Goal: Task Accomplishment & Management: Manage account settings

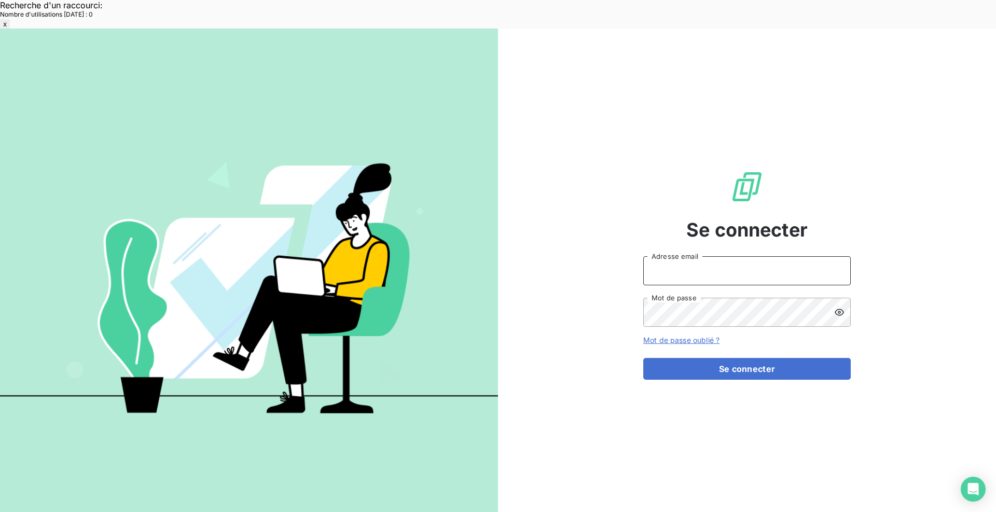
type input "[EMAIL_ADDRESS][DOMAIN_NAME]"
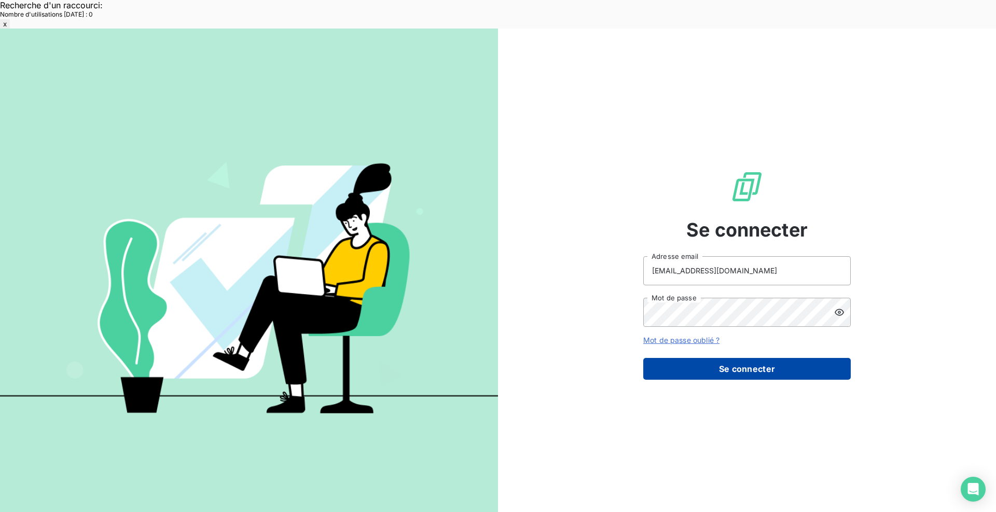
click at [777, 358] on button "Se connecter" at bounding box center [747, 369] width 208 height 22
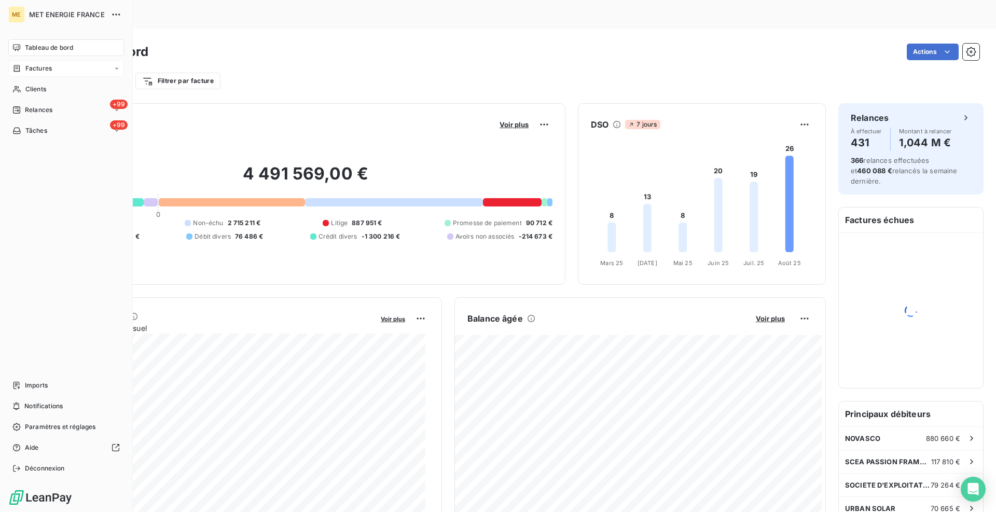
click at [37, 70] on span "Factures" at bounding box center [38, 68] width 26 height 9
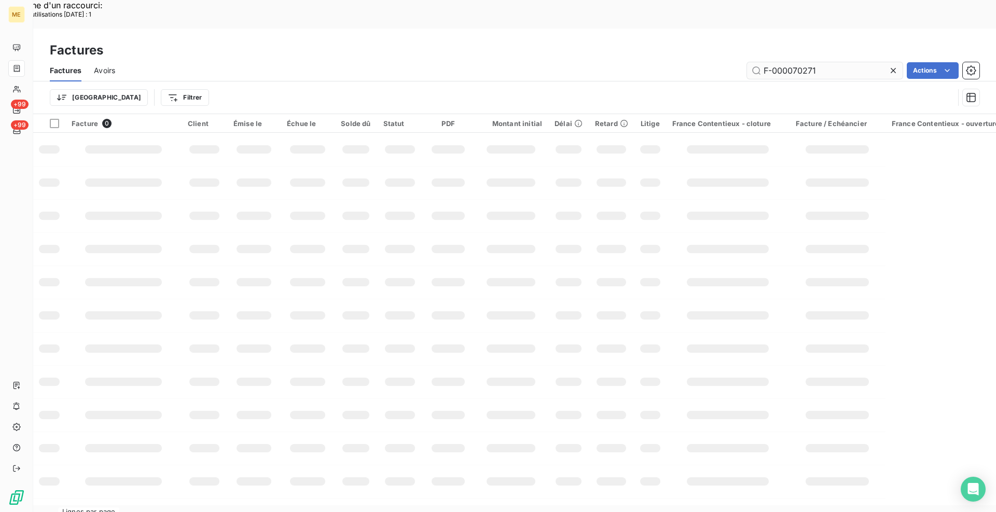
drag, startPoint x: 831, startPoint y: 39, endPoint x: 763, endPoint y: 38, distance: 68.5
click at [763, 62] on input "F-000070271" at bounding box center [825, 70] width 156 height 17
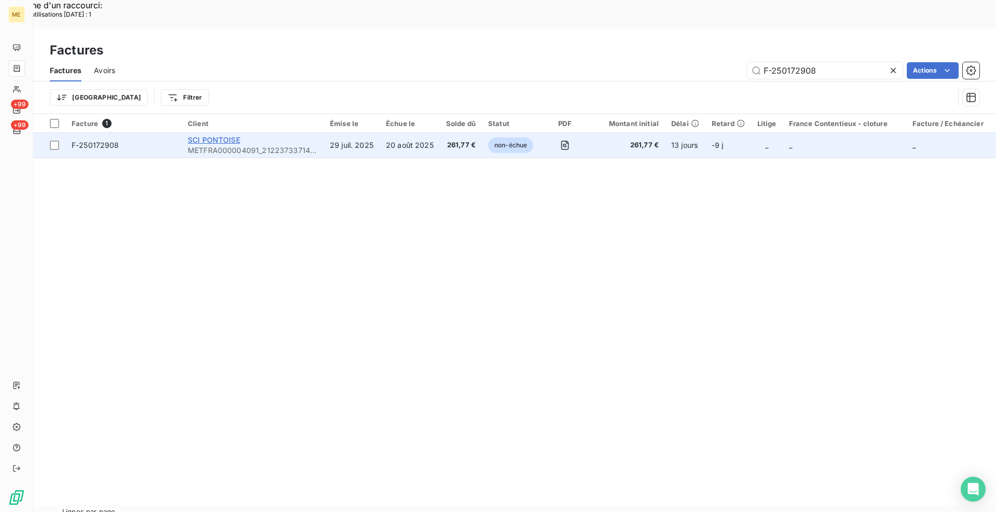
type input "F-250172908"
click at [218, 135] on span "SCI PONTOISE" at bounding box center [214, 139] width 52 height 9
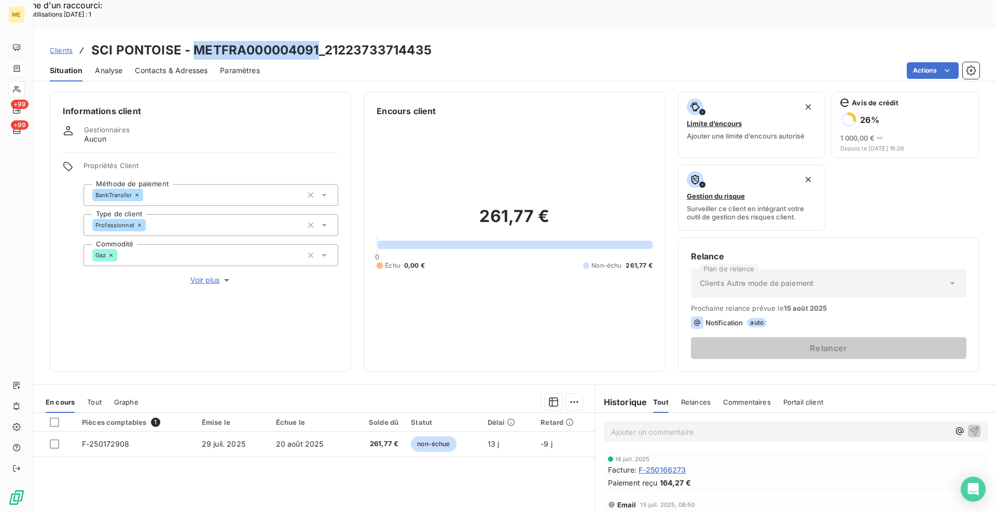
drag, startPoint x: 317, startPoint y: 22, endPoint x: 193, endPoint y: 20, distance: 123.5
click at [193, 41] on h3 "SCI PONTOISE - METFRA000004091_21223733714435" at bounding box center [261, 50] width 340 height 19
copy h3 "METFRA000004091"
drag, startPoint x: 52, startPoint y: 414, endPoint x: 71, endPoint y: 432, distance: 25.7
click at [52, 439] on div at bounding box center [54, 443] width 9 height 9
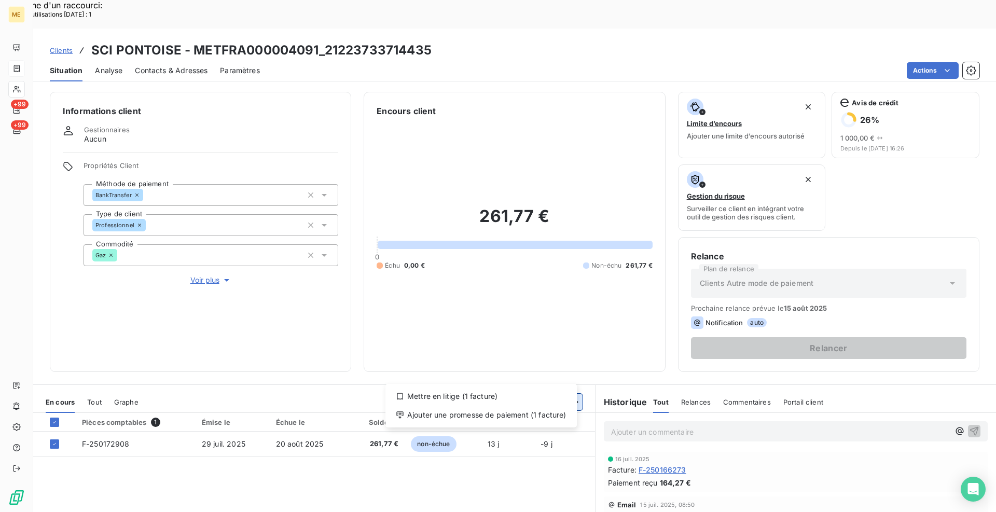
click at [541, 416] on div "Ajouter une promesse de paiement (1 facture)" at bounding box center [481, 415] width 183 height 17
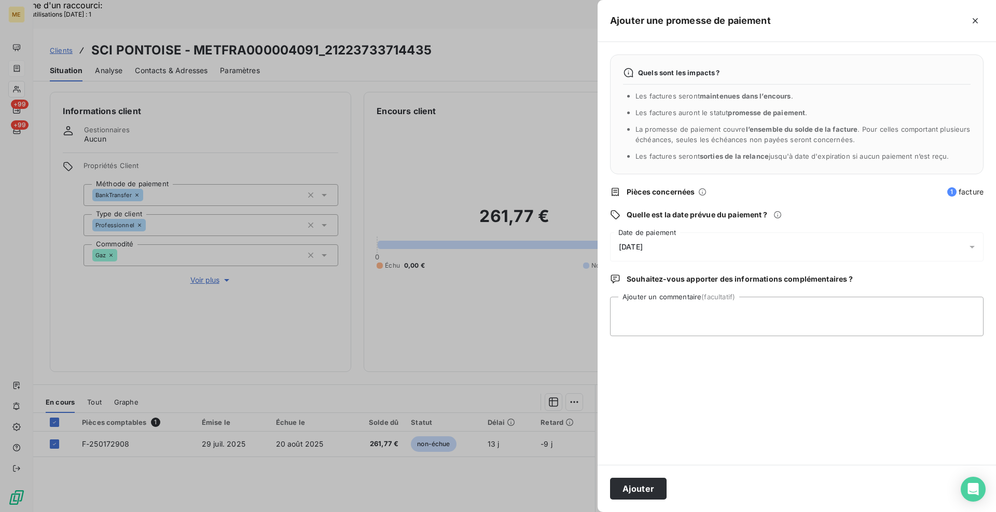
click at [669, 245] on div "12/08/2025" at bounding box center [797, 246] width 374 height 29
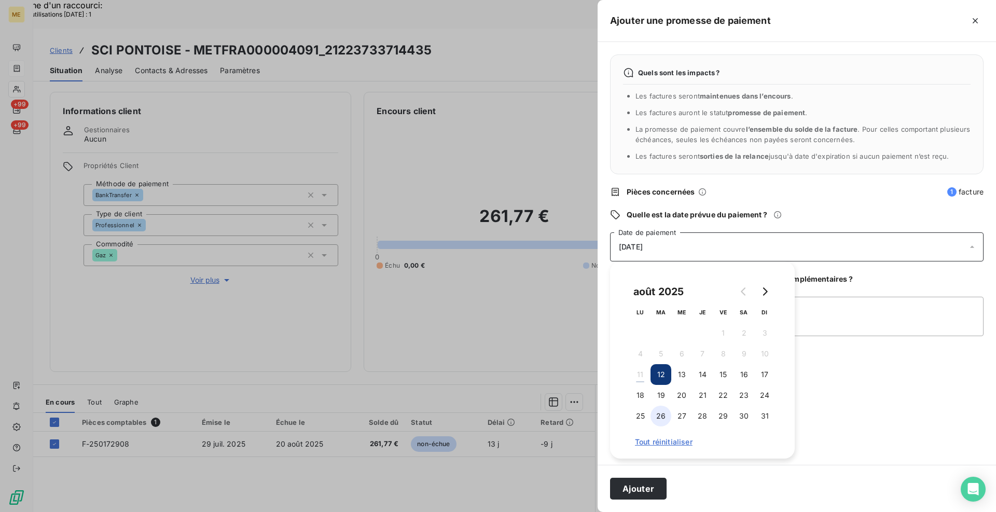
click at [657, 413] on button "26" at bounding box center [661, 416] width 21 height 21
click at [818, 307] on textarea "Ajouter un commentaire (facultatif)" at bounding box center [797, 316] width 374 height 39
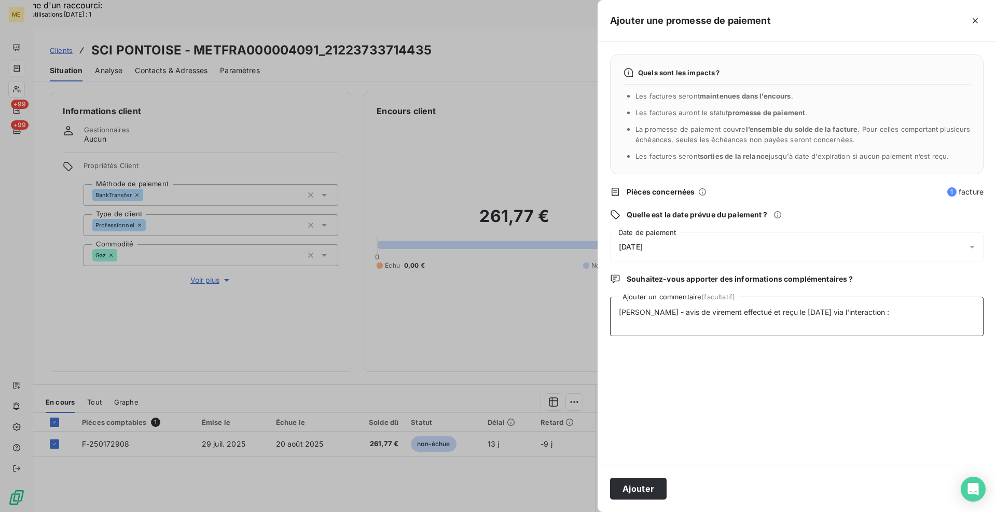
click at [907, 312] on textarea "Cindy - avis de virement effectué et reçu le 11/08/25 via l'interaction :" at bounding box center [797, 316] width 374 height 39
paste textarea "https://metholdingag.lightning.force.com/lightning/r/vlocity_cmt__CustomerInter…"
type textarea "Cindy - avis de virement effectué et reçu le 11/08/25 via l'interaction : https…"
click at [648, 485] on button "Ajouter" at bounding box center [638, 489] width 57 height 22
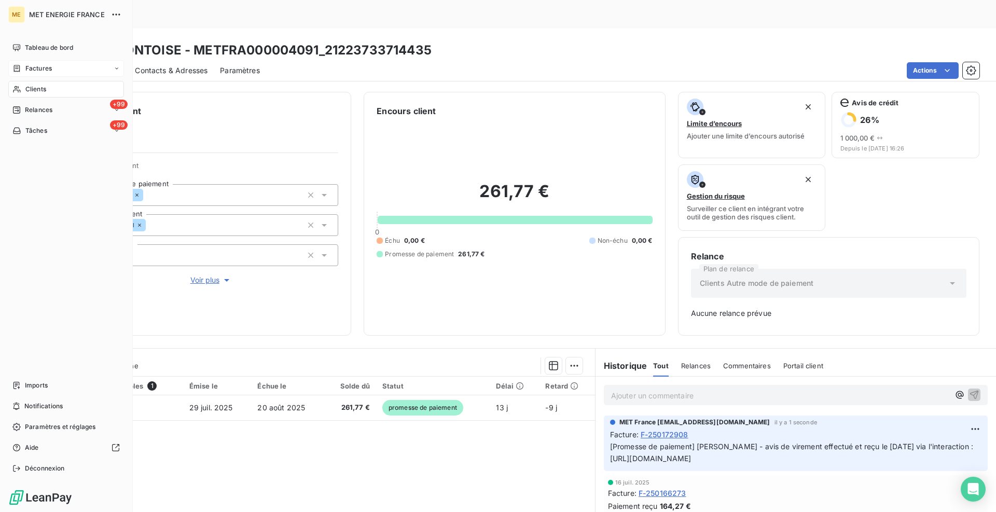
click at [17, 65] on icon at bounding box center [16, 68] width 9 height 8
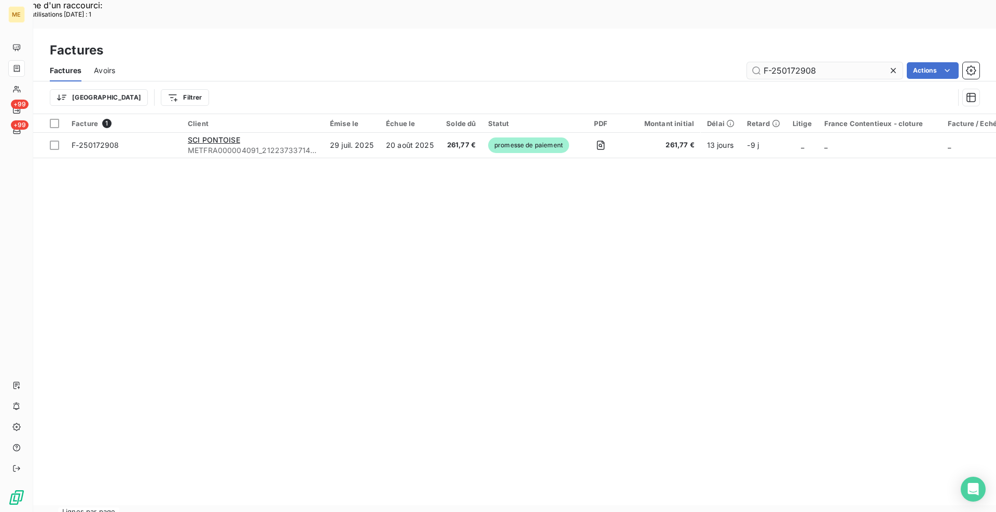
drag, startPoint x: 823, startPoint y: 39, endPoint x: 765, endPoint y: 46, distance: 58.4
click at [765, 62] on input "F-250172908" at bounding box center [825, 70] width 156 height 17
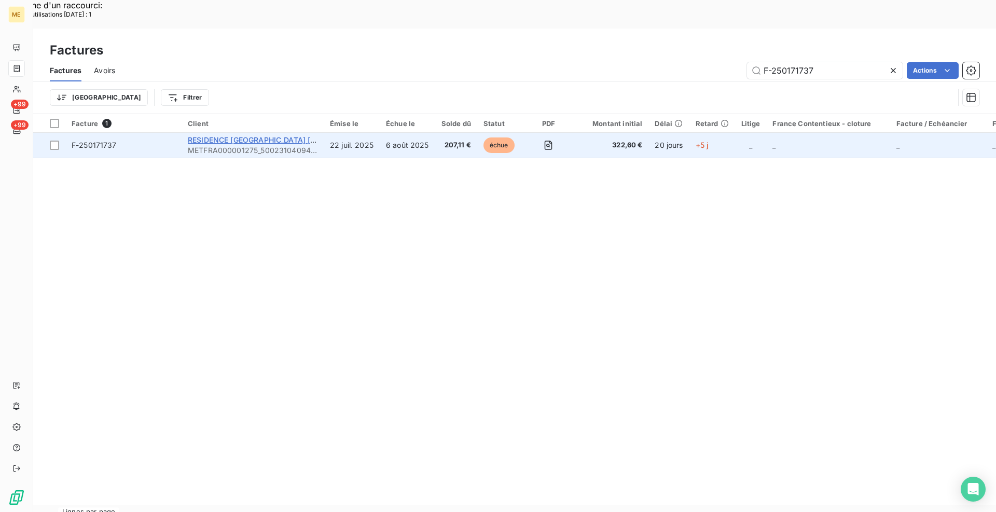
type input "F-250171737"
click at [241, 135] on span "RESIDENCE GREEN PARK BOBIGNY 36 AV KARL MARX" at bounding box center [329, 139] width 282 height 9
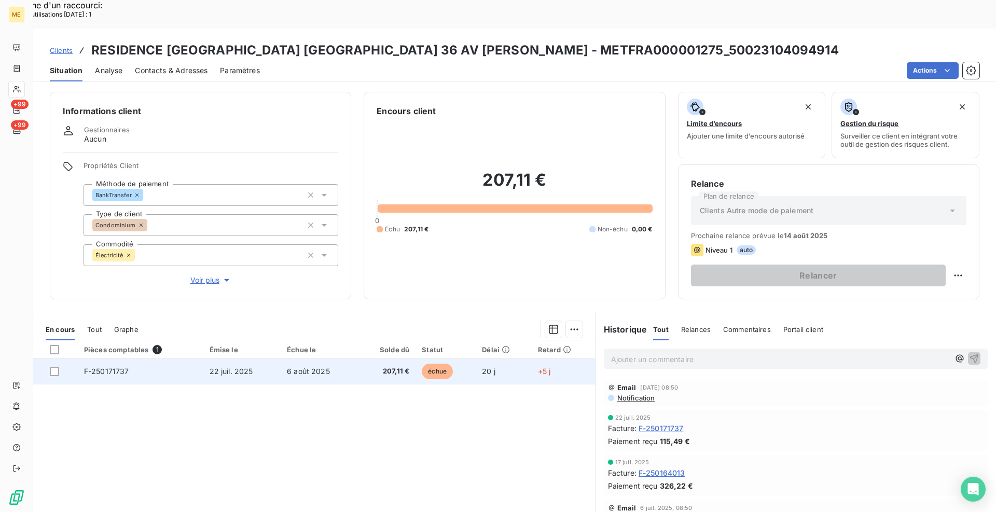
click at [101, 367] on span "F-250171737" at bounding box center [106, 371] width 45 height 9
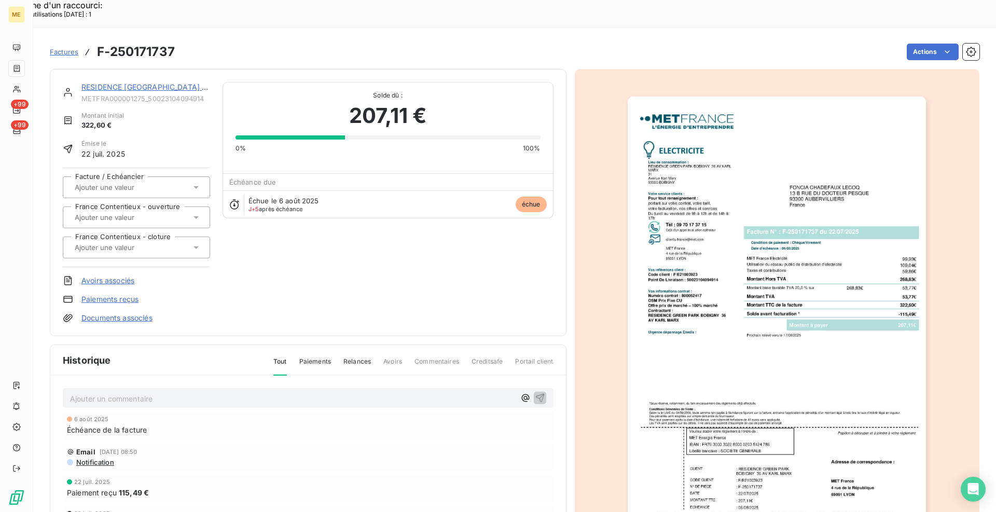
click at [103, 82] on link "RESIDENCE GREEN PARK BOBIGNY 36 AV KARL MARX" at bounding box center [222, 86] width 283 height 9
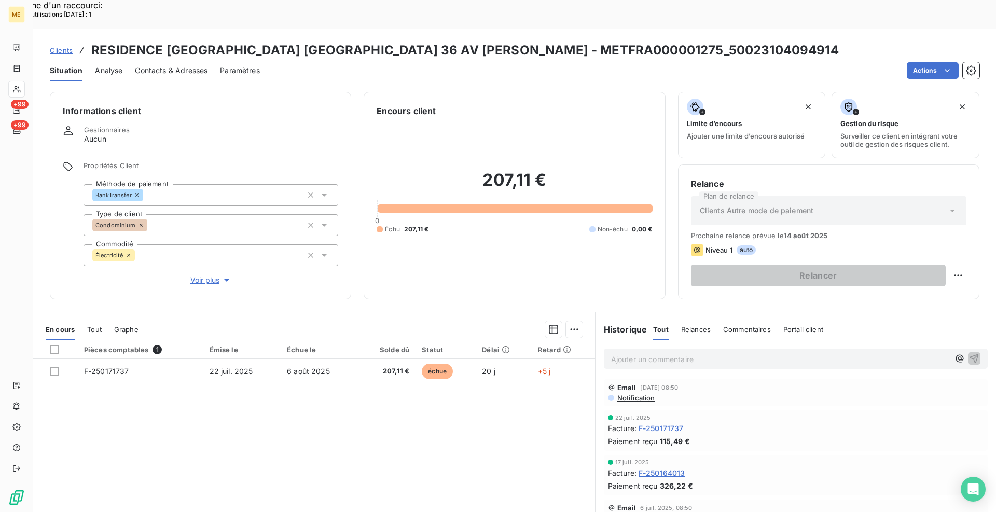
click at [662, 423] on span "F-250171737" at bounding box center [661, 428] width 45 height 11
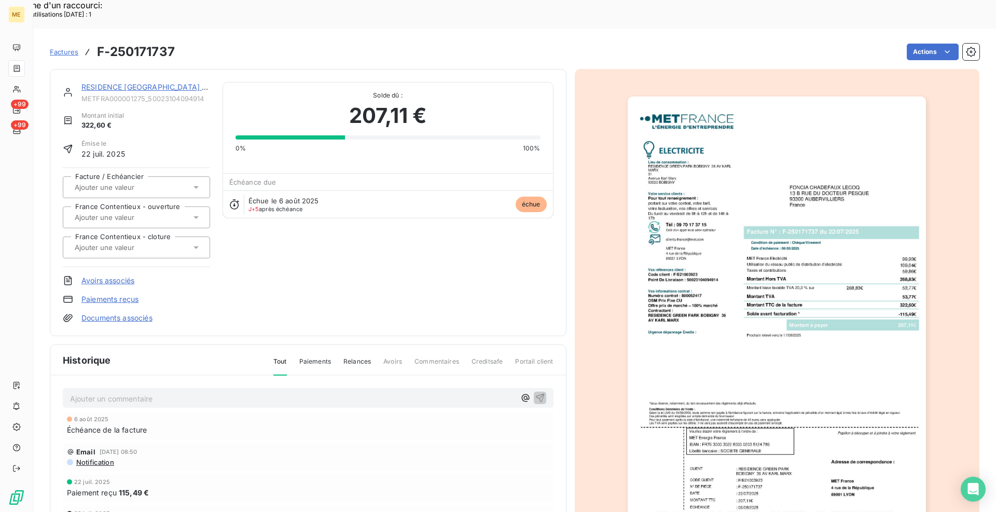
click at [114, 82] on link "RESIDENCE GREEN PARK BOBIGNY 36 AV KARL MARX" at bounding box center [222, 86] width 283 height 9
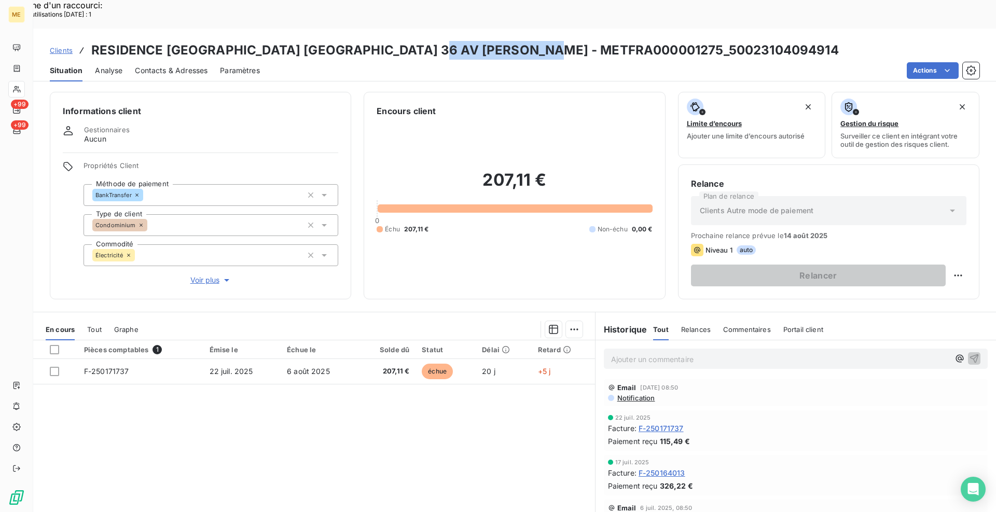
drag, startPoint x: 557, startPoint y: 20, endPoint x: 435, endPoint y: 21, distance: 121.9
click at [435, 41] on h3 "RESIDENCE GREEN PARK BOBIGNY 36 AV KARL MARX - METFRA000001275_50023104094914" at bounding box center [465, 50] width 748 height 19
copy h3 "METFRA000001275"
click at [676, 41] on div "Clients RESIDENCE GREEN PARK BOBIGNY 36 AV KARL MARX - METFRA000001275_50023104…" at bounding box center [514, 50] width 963 height 19
drag, startPoint x: 678, startPoint y: 18, endPoint x: 440, endPoint y: 22, distance: 237.6
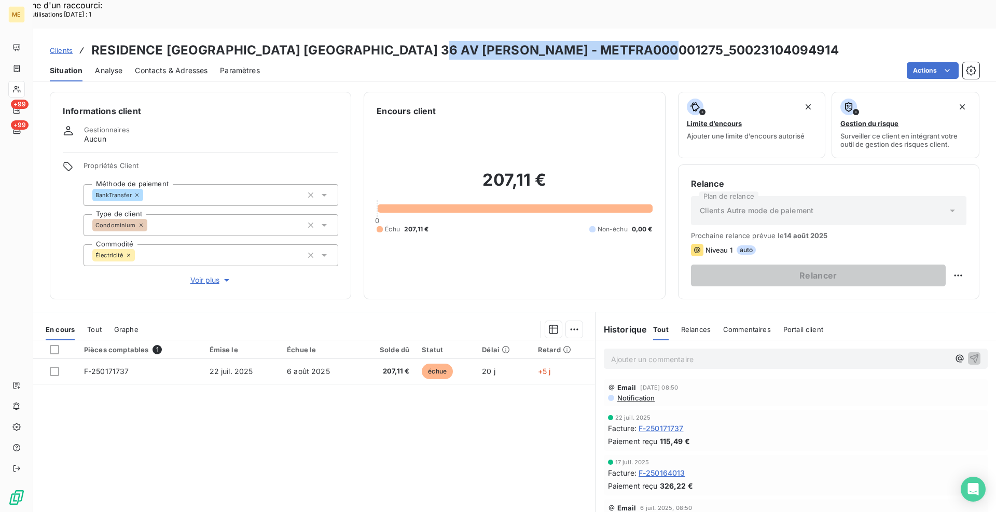
click at [440, 41] on div "Clients RESIDENCE GREEN PARK BOBIGNY 36 AV KARL MARX - METFRA000001275_50023104…" at bounding box center [514, 50] width 963 height 19
copy h3 "METFRA000001275_50023104094914"
click at [352, 274] on div "Informations client Gestionnaires Aucun Propriétés Client Méthode de paiement B…" at bounding box center [514, 313] width 963 height 455
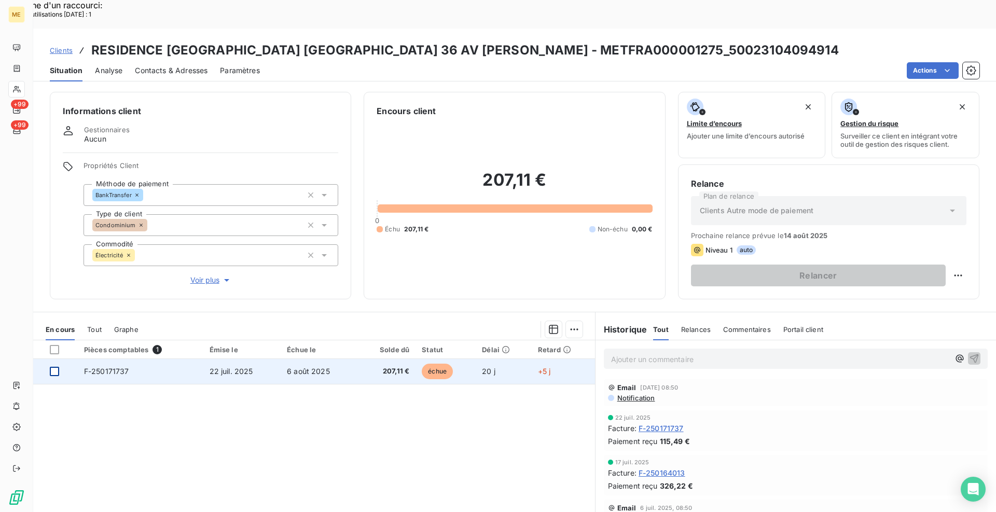
click at [52, 367] on div at bounding box center [54, 371] width 9 height 9
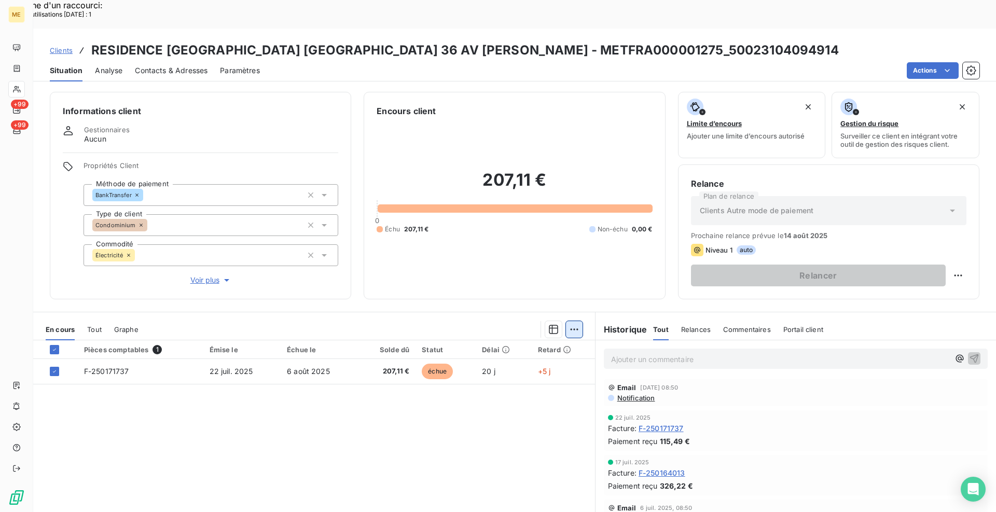
click at [538, 344] on div "Ajouter une promesse de paiement (1 facture)" at bounding box center [481, 342] width 183 height 17
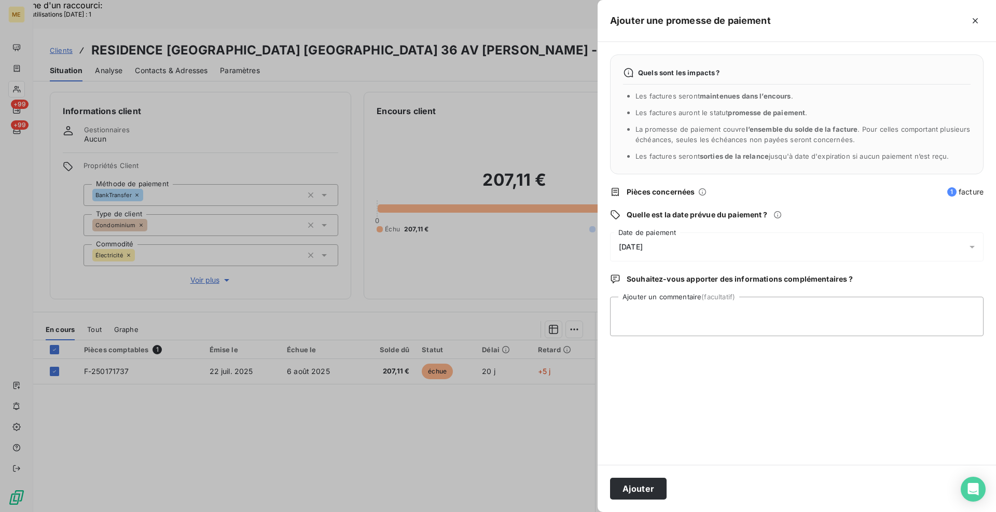
click at [699, 239] on div "12/08/2025" at bounding box center [797, 246] width 374 height 29
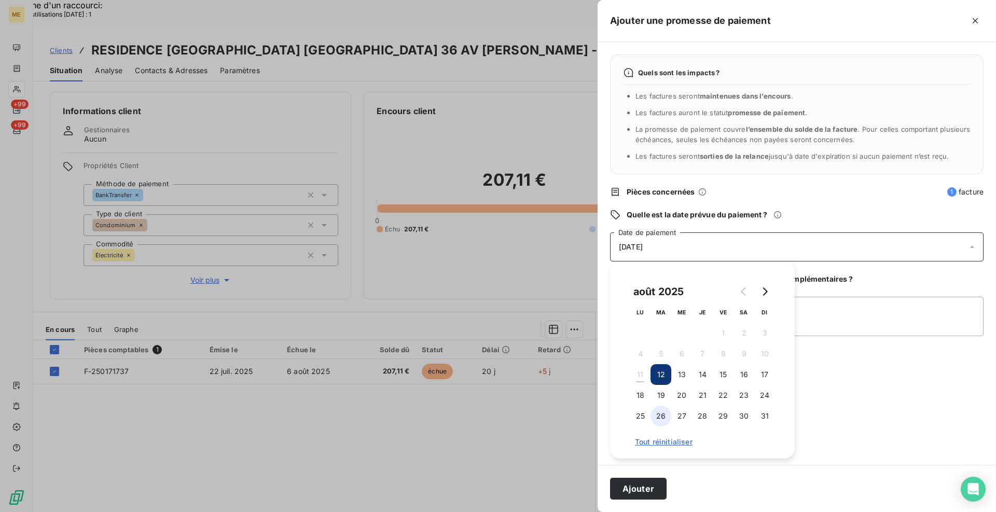
click at [665, 411] on button "26" at bounding box center [661, 416] width 21 height 21
click at [825, 310] on textarea "Ajouter un commentaire (facultatif)" at bounding box center [797, 316] width 374 height 39
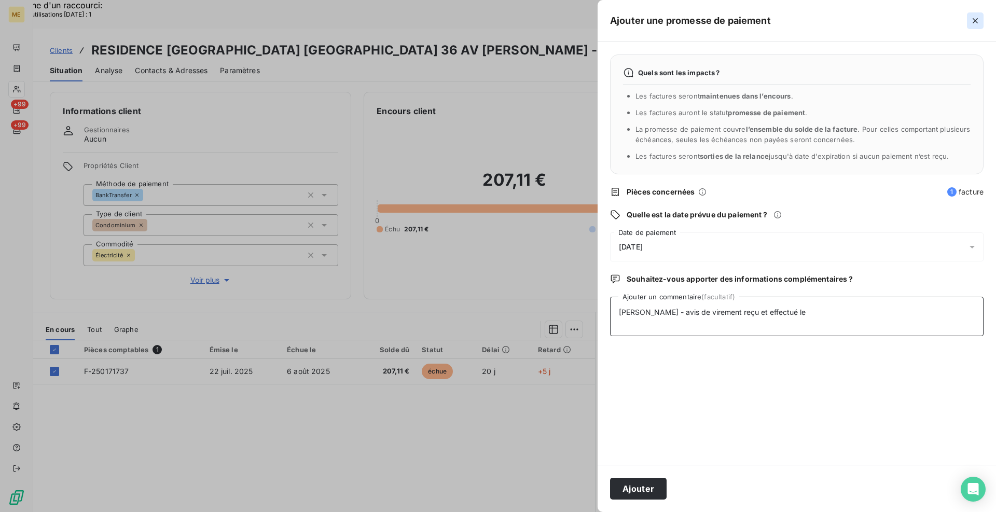
type textarea "Cindy - avis de virement reçu et effectué le"
click at [974, 22] on icon "button" at bounding box center [975, 20] width 5 height 5
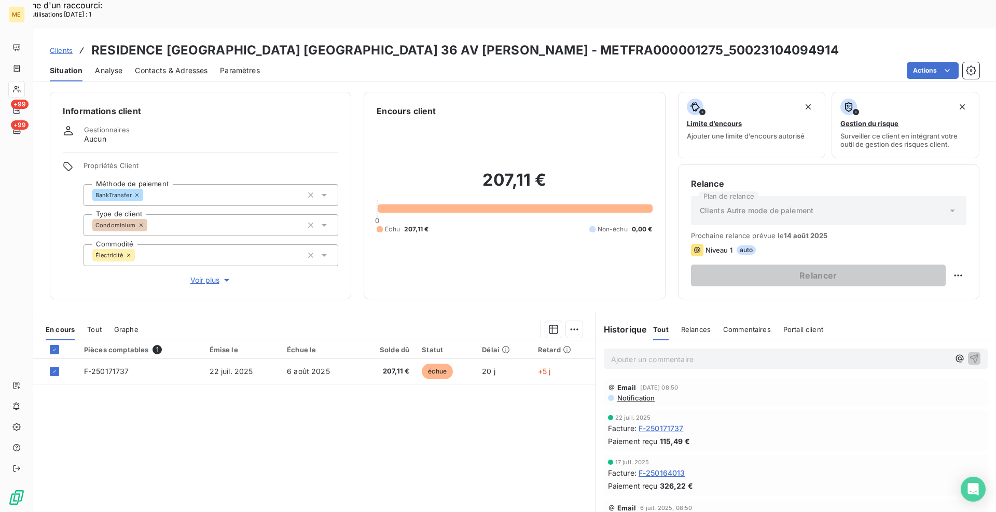
click at [480, 481] on div "Pièces comptables 1 Émise le Échue le Solde dû Statut Délai Retard F-250171737 …" at bounding box center [314, 440] width 562 height 200
click at [480, 449] on div "Pièces comptables 1 Émise le Échue le Solde dû Statut Délai Retard F-250171737 …" at bounding box center [314, 440] width 562 height 200
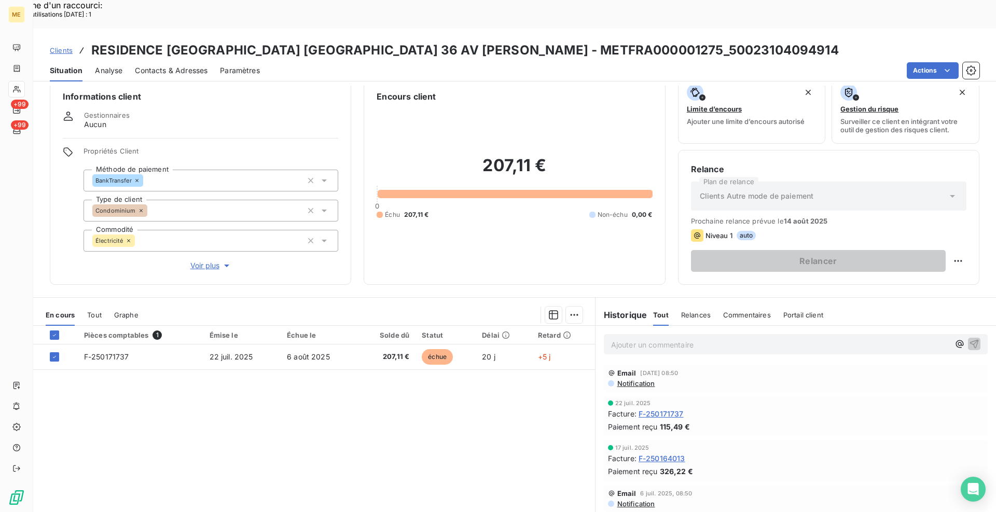
scroll to position [31, 0]
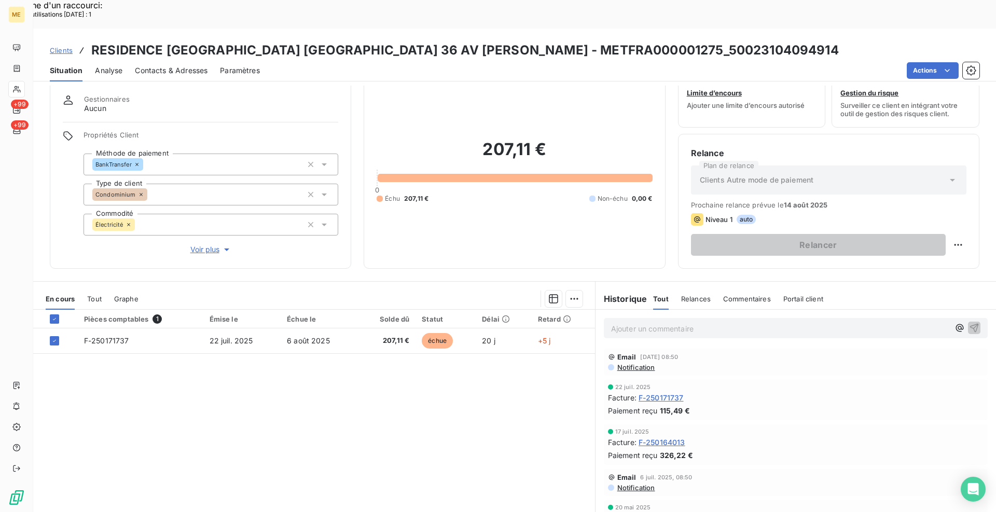
click at [511, 440] on div "Pièces comptables 1 Émise le Échue le Solde dû Statut Délai Retard F-250171737 …" at bounding box center [314, 410] width 562 height 200
click at [418, 386] on div "Pièces comptables 1 Émise le Échue le Solde dû Statut Délai Retard F-250171737 …" at bounding box center [314, 410] width 562 height 200
click at [358, 240] on div "Informations client Gestionnaires Aucun Propriétés Client Méthode de paiement B…" at bounding box center [514, 165] width 963 height 208
click at [351, 236] on div "Informations client Gestionnaires Aucun Propriétés Client Méthode de paiement B…" at bounding box center [514, 165] width 963 height 208
click at [351, 416] on div "Pièces comptables 1 Émise le Échue le Solde dû Statut Délai Retard F-250171737 …" at bounding box center [314, 410] width 562 height 200
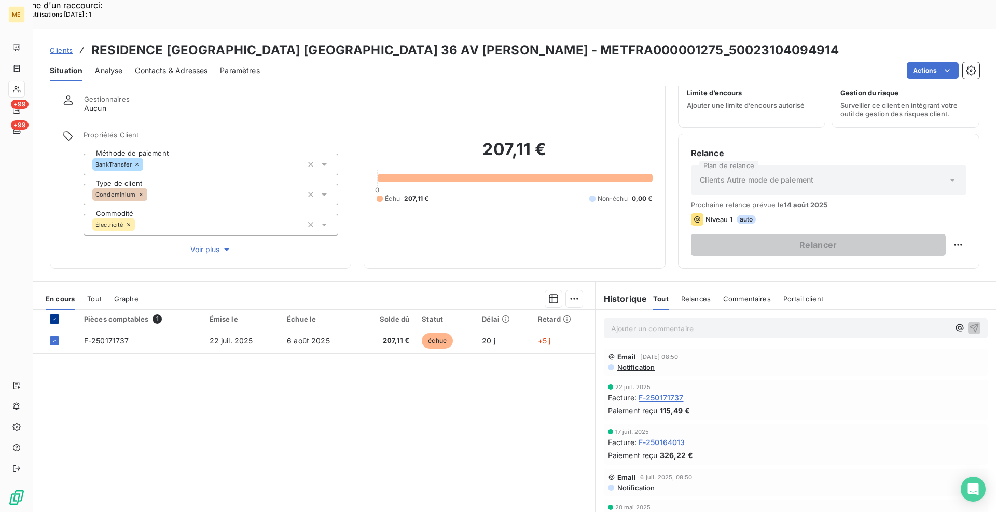
click at [54, 316] on icon at bounding box center [54, 319] width 6 height 6
click at [222, 405] on div "Pièces comptables 1 Émise le Échue le Solde dû Statut Délai Retard F-250171737 …" at bounding box center [314, 410] width 562 height 200
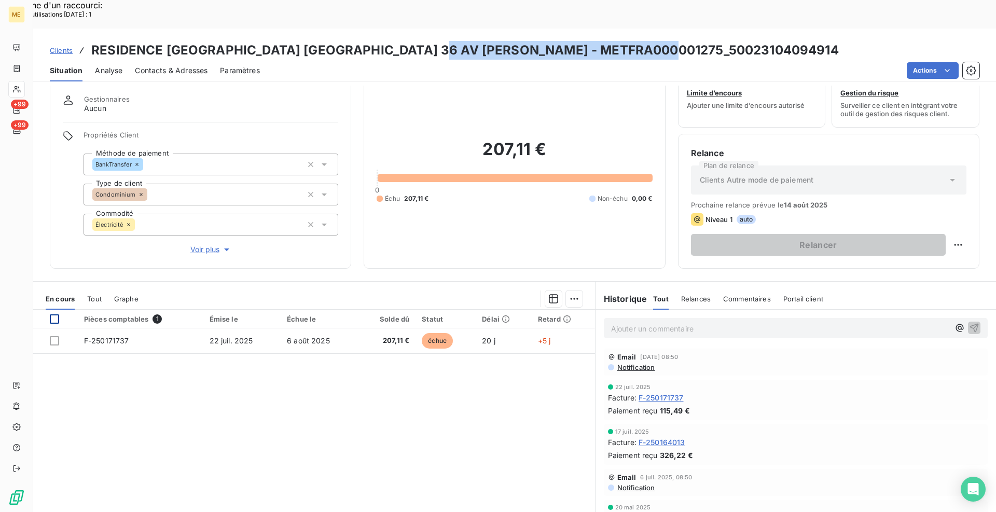
drag, startPoint x: 674, startPoint y: 24, endPoint x: 439, endPoint y: 22, distance: 235.5
click at [439, 41] on h3 "RESIDENCE GREEN PARK BOBIGNY 36 AV KARL MARX - METFRA000001275_50023104094914" at bounding box center [465, 50] width 748 height 19
copy h3 "METFRA000001275_50023104094914"
click at [430, 375] on div "Pièces comptables 1 Émise le Échue le Solde dû Statut Délai Retard F-250171737 …" at bounding box center [314, 410] width 562 height 200
drag, startPoint x: 673, startPoint y: 19, endPoint x: 567, endPoint y: 18, distance: 106.4
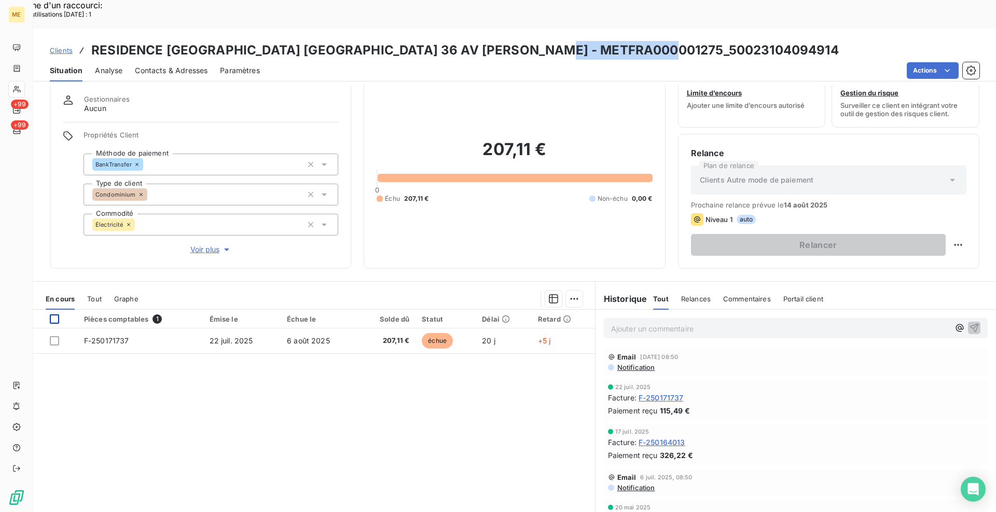
click at [567, 41] on h3 "RESIDENCE GREEN PARK BOBIGNY 36 AV KARL MARX - METFRA000001275_50023104094914" at bounding box center [465, 50] width 748 height 19
copy h3 "50023104094914"
click at [360, 247] on div "Informations client Gestionnaires Aucun Propriétés Client Méthode de paiement B…" at bounding box center [514, 313] width 963 height 455
click at [672, 41] on h3 "RESIDENCE GREEN PARK BOBIGNY 36 AV KARL MARX - METFRA000001275_50023104094914" at bounding box center [465, 50] width 748 height 19
drag, startPoint x: 674, startPoint y: 22, endPoint x: 439, endPoint y: 19, distance: 235.0
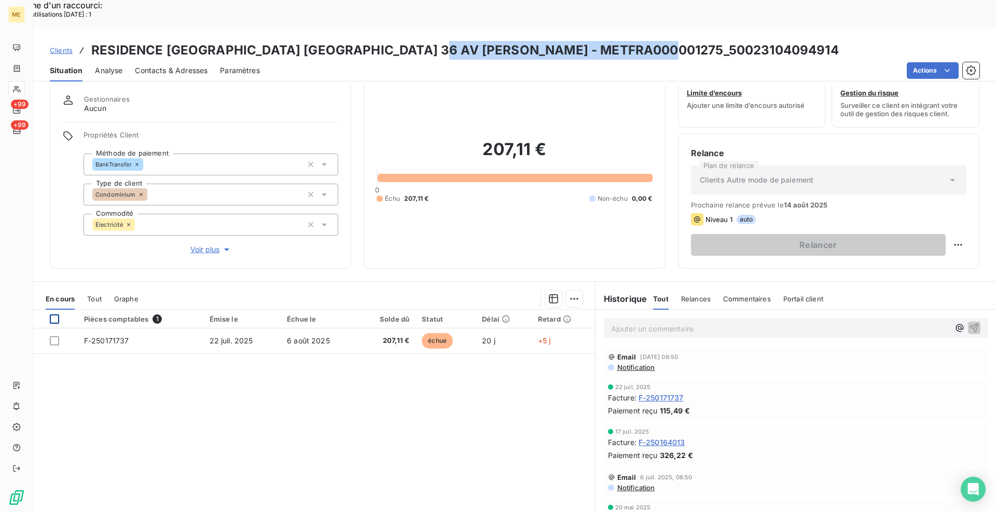
click at [439, 41] on h3 "RESIDENCE GREEN PARK BOBIGNY 36 AV KARL MARX - METFRA000001275_50023104094914" at bounding box center [465, 50] width 748 height 19
copy h3 "METFRA000001275_50023104094914"
click at [356, 231] on div "Informations client Gestionnaires Aucun Propriétés Client Méthode de paiement B…" at bounding box center [514, 165] width 963 height 208
click at [68, 46] on span "Clients" at bounding box center [61, 50] width 23 height 8
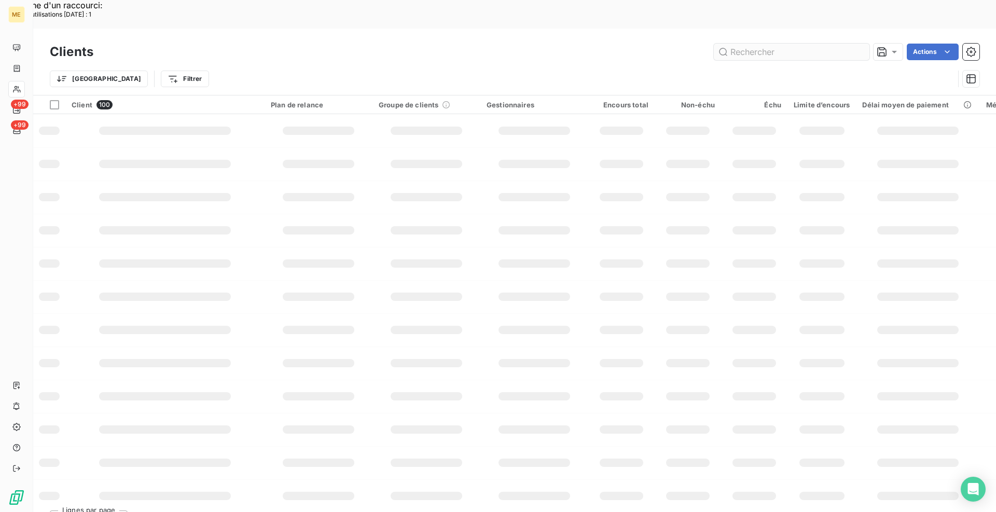
click at [757, 44] on input "text" at bounding box center [792, 52] width 156 height 17
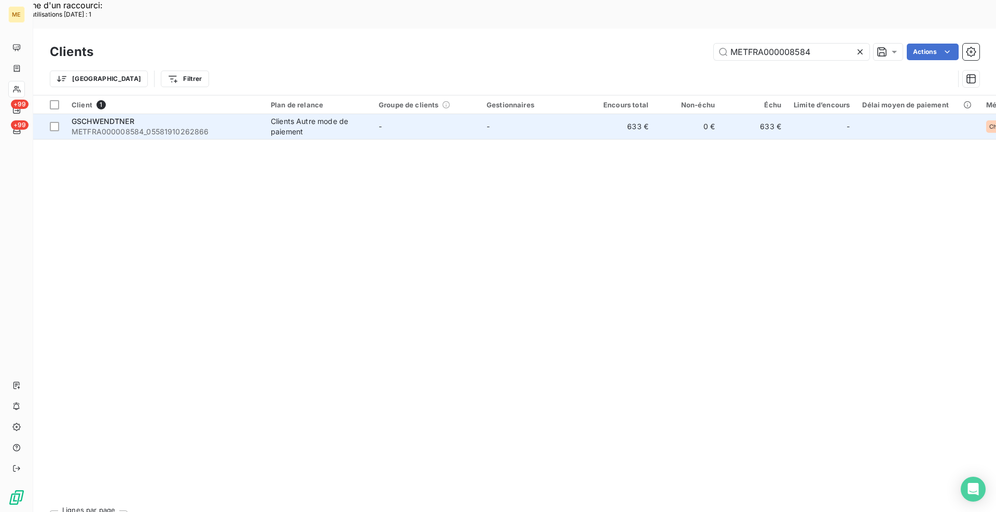
type input "METFRA000008584"
click at [242, 127] on span "METFRA000008584_05581910262866" at bounding box center [165, 132] width 187 height 10
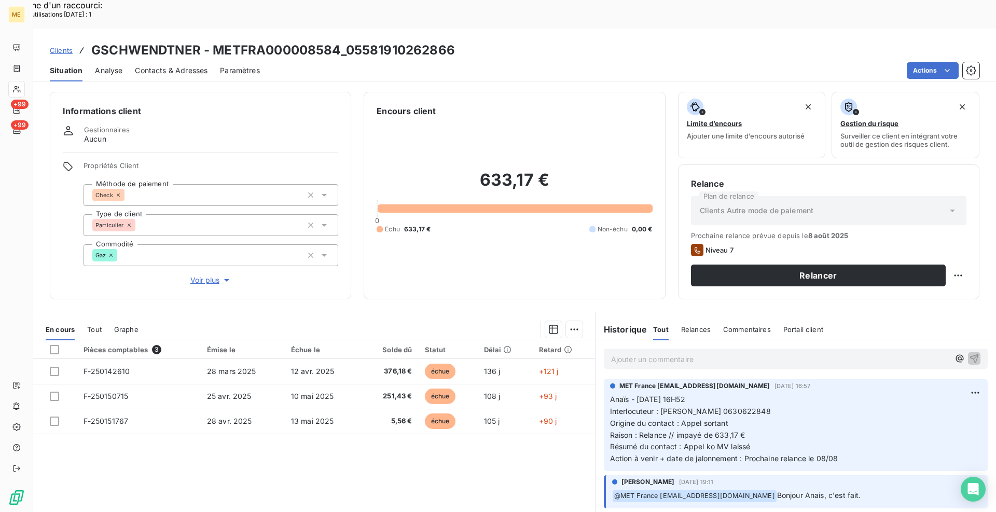
click at [357, 275] on div "Informations client Gestionnaires Aucun Propriétés Client Méthode de paiement C…" at bounding box center [514, 313] width 963 height 455
click at [354, 271] on div "Informations client Gestionnaires Aucun Propriétés Client Méthode de paiement C…" at bounding box center [514, 313] width 963 height 455
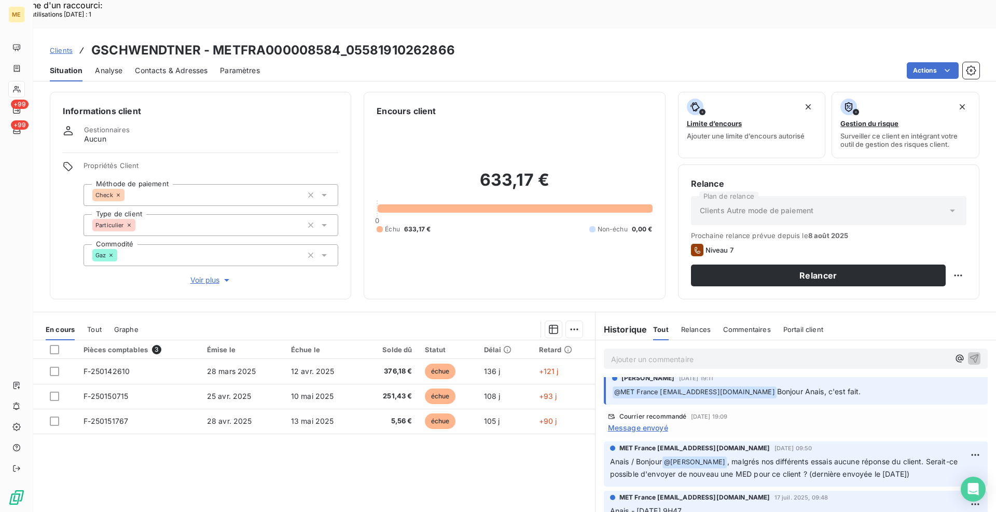
scroll to position [52, 0]
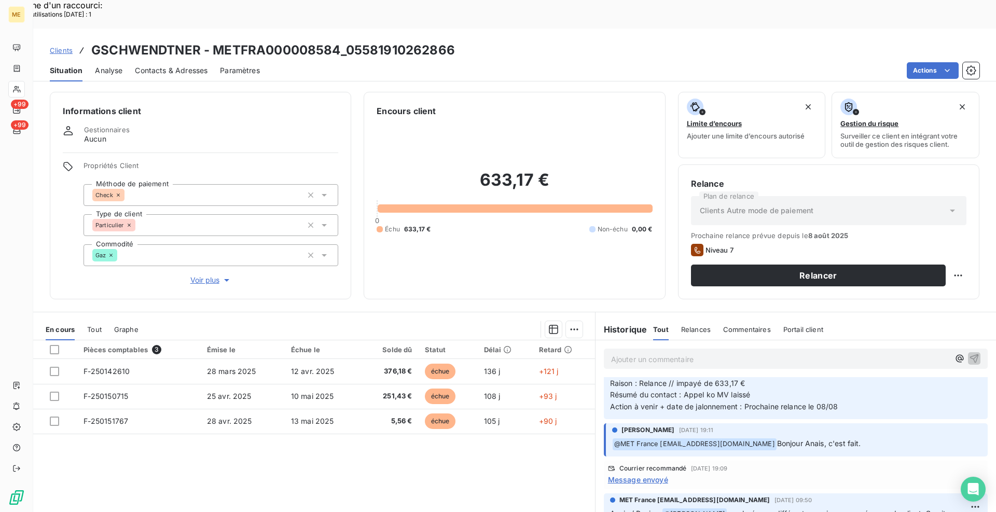
click at [649, 474] on span "Message envoyé" at bounding box center [638, 479] width 60 height 11
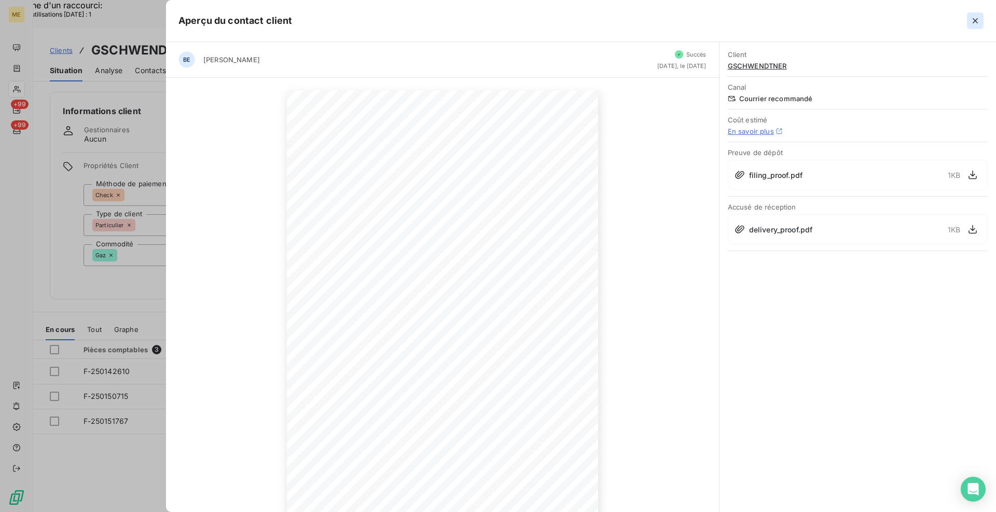
click at [974, 23] on icon "button" at bounding box center [975, 21] width 10 height 10
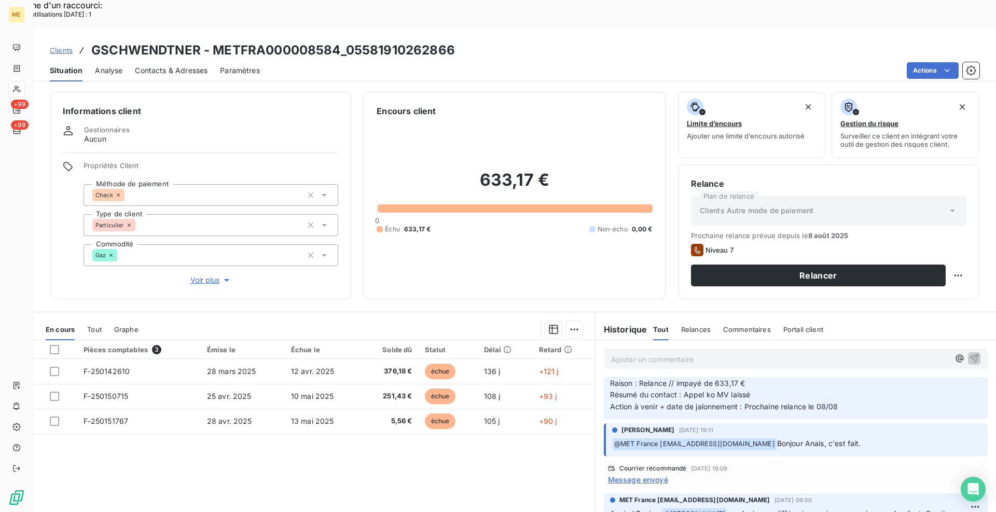
click at [351, 276] on div "Informations client Gestionnaires Aucun Propriétés Client Méthode de paiement C…" at bounding box center [514, 313] width 963 height 455
drag, startPoint x: 454, startPoint y: 18, endPoint x: 216, endPoint y: 20, distance: 238.1
click at [216, 41] on div "Clients GSCHWENDTNER - METFRA000008584_05581910262866" at bounding box center [514, 50] width 963 height 19
copy h3 "METFRA000008584_05581910262866"
click at [414, 478] on div "Pièces comptables 3 Émise le Échue le Solde dû Statut Délai Retard F-250142610 …" at bounding box center [314, 440] width 562 height 200
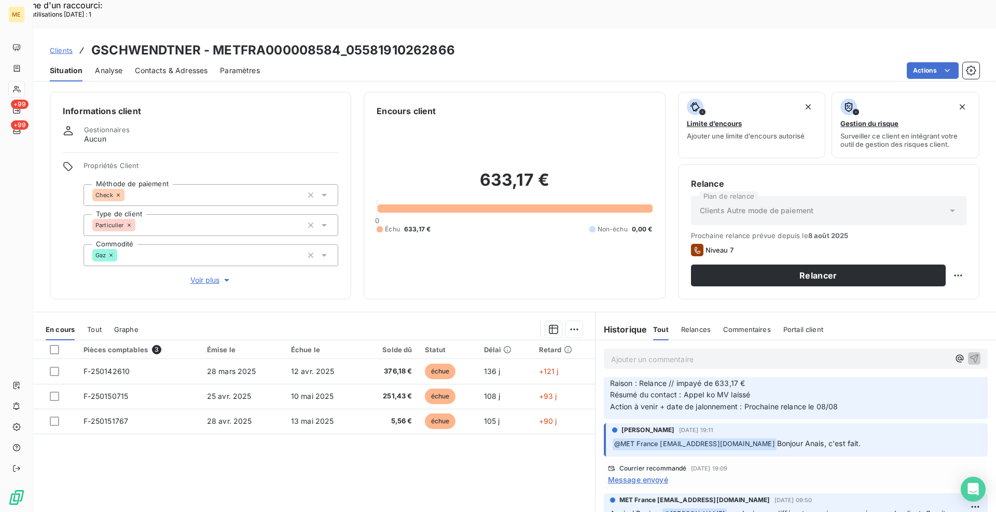
click at [350, 272] on div "Informations client Gestionnaires Aucun Propriétés Client Méthode de paiement C…" at bounding box center [514, 313] width 963 height 455
click at [556, 455] on div "Pièces comptables 3 Émise le Échue le Solde dû Statut Délai Retard F-250142610 …" at bounding box center [314, 440] width 562 height 200
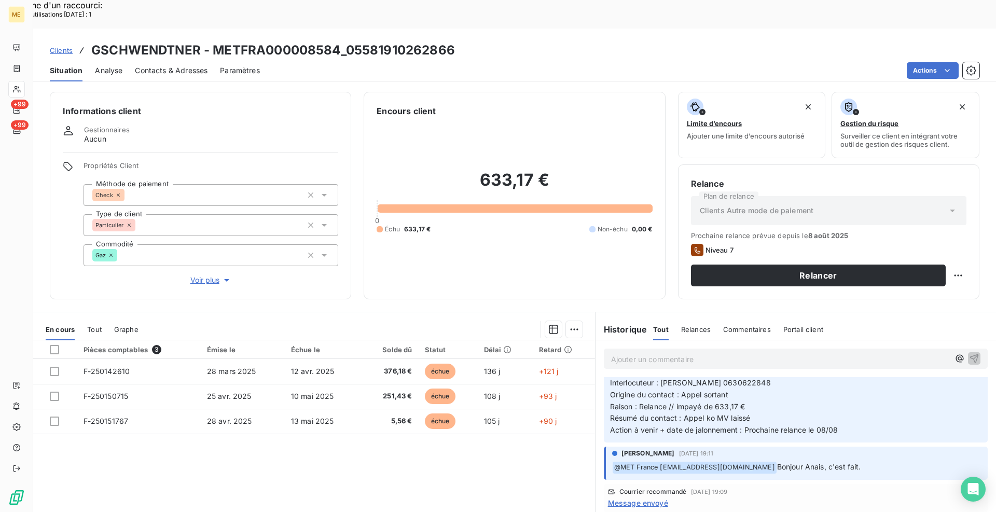
scroll to position [0, 0]
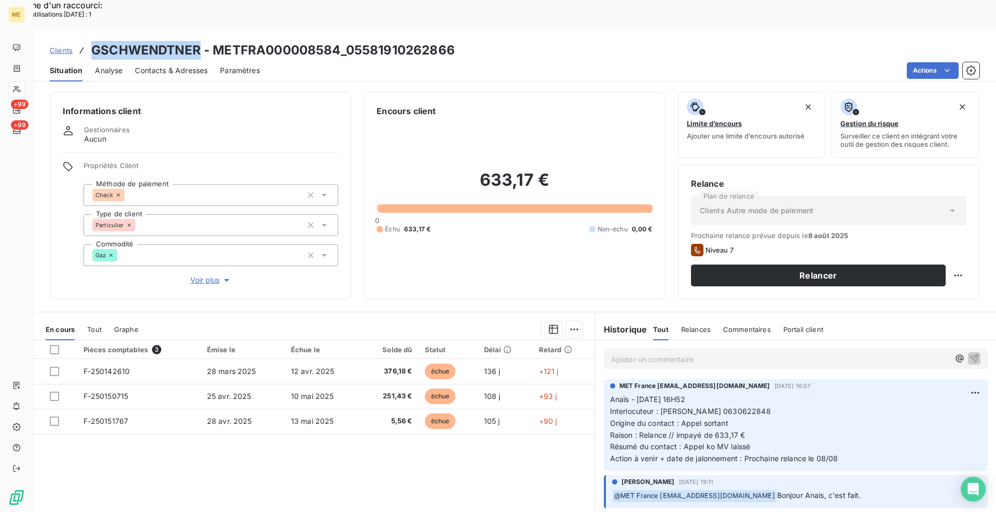
drag, startPoint x: 201, startPoint y: 22, endPoint x: 93, endPoint y: 22, distance: 107.9
click at [93, 41] on h3 "GSCHWENDTNER - METFRA000008584_05581910262866" at bounding box center [273, 50] width 364 height 19
copy h3 "GSCHWENDTNER"
click at [55, 46] on span "Clients" at bounding box center [61, 50] width 23 height 8
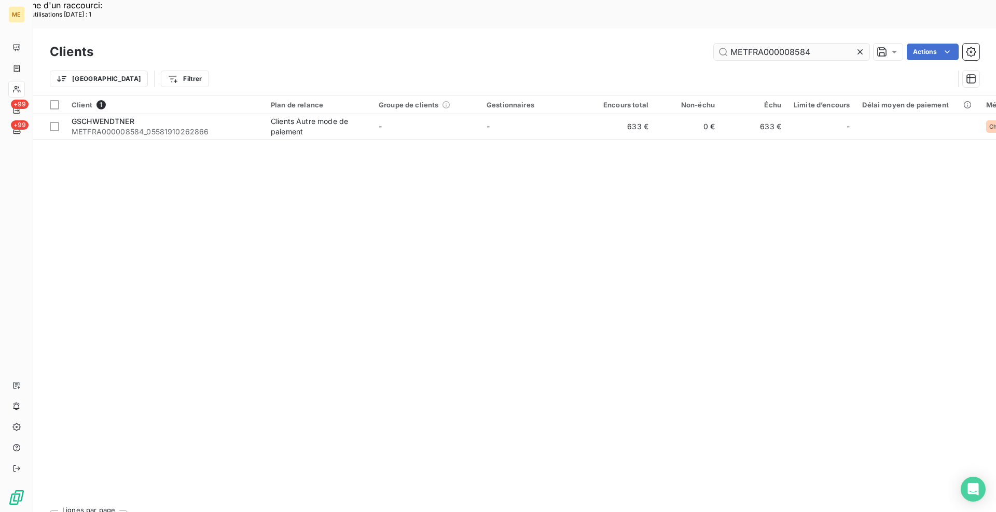
click at [802, 44] on input "METFRA000008584" at bounding box center [792, 52] width 156 height 17
click at [801, 44] on input "METFRA000008584" at bounding box center [792, 52] width 156 height 17
click at [800, 44] on input "METFRA000008584" at bounding box center [792, 52] width 156 height 17
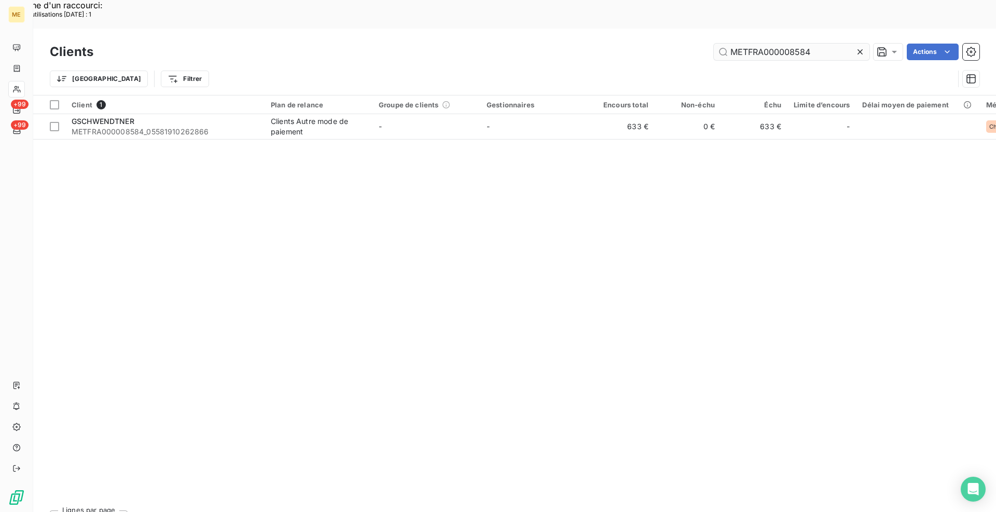
click at [800, 44] on input "METFRA000008584" at bounding box center [792, 52] width 156 height 17
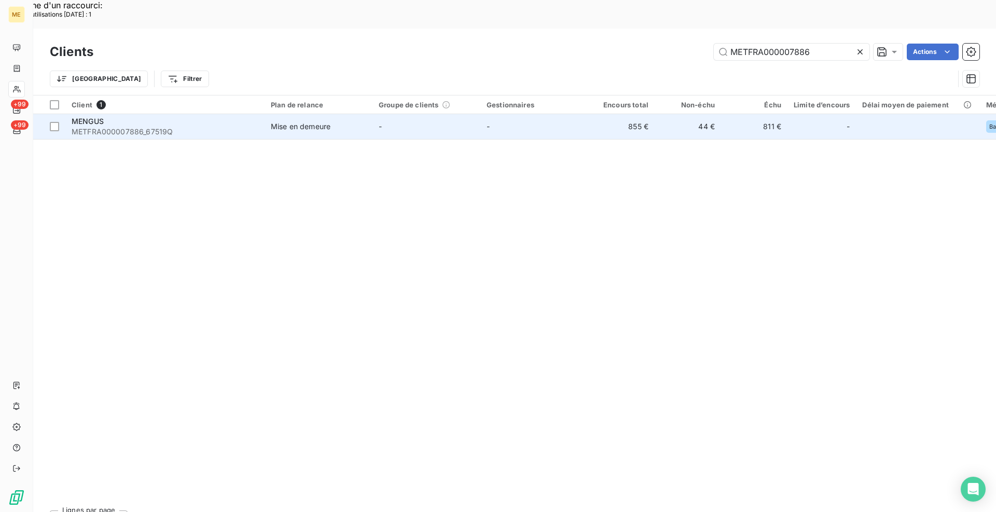
type input "METFRA000007886"
click at [117, 127] on span "METFRA000007886_67519Q" at bounding box center [165, 132] width 187 height 10
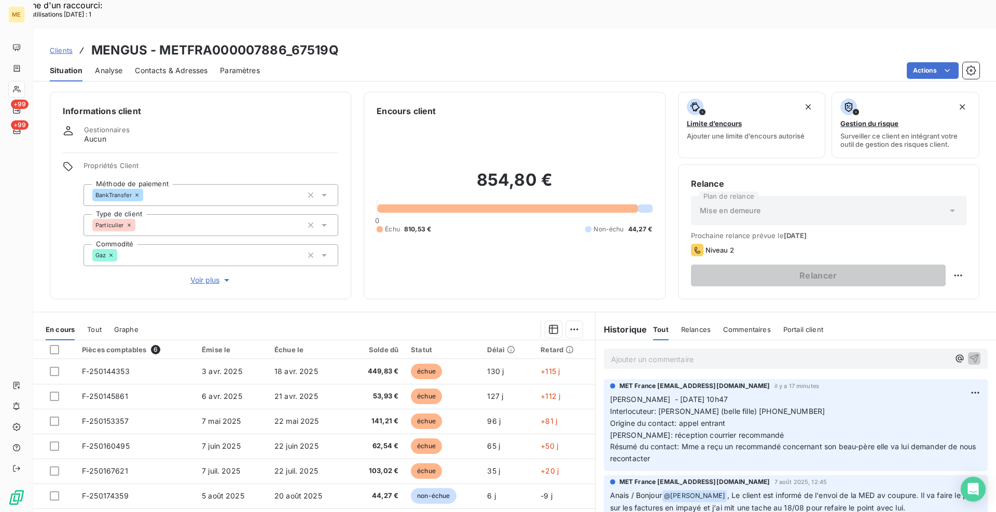
click at [356, 271] on div "Informations client Gestionnaires Aucun Propriétés Client Méthode de paiement B…" at bounding box center [514, 313] width 963 height 455
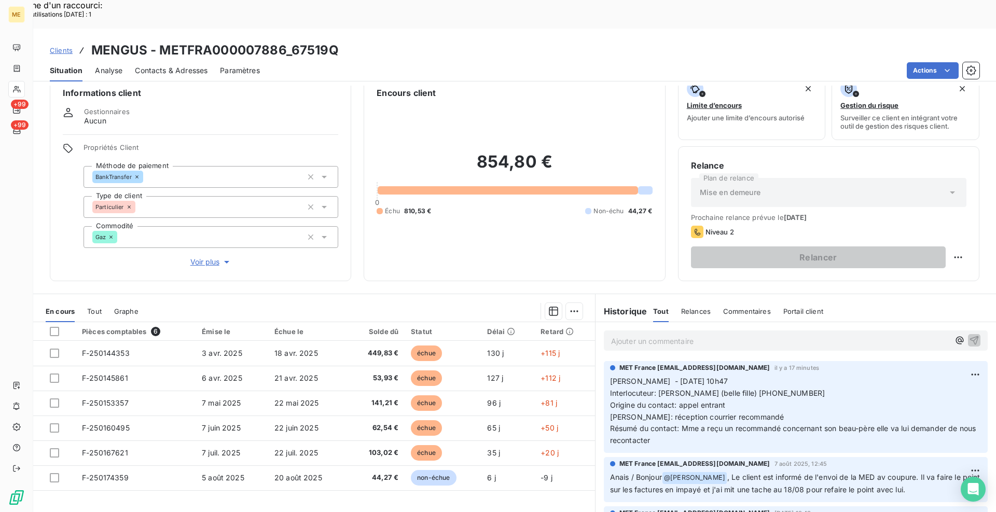
scroll to position [31, 0]
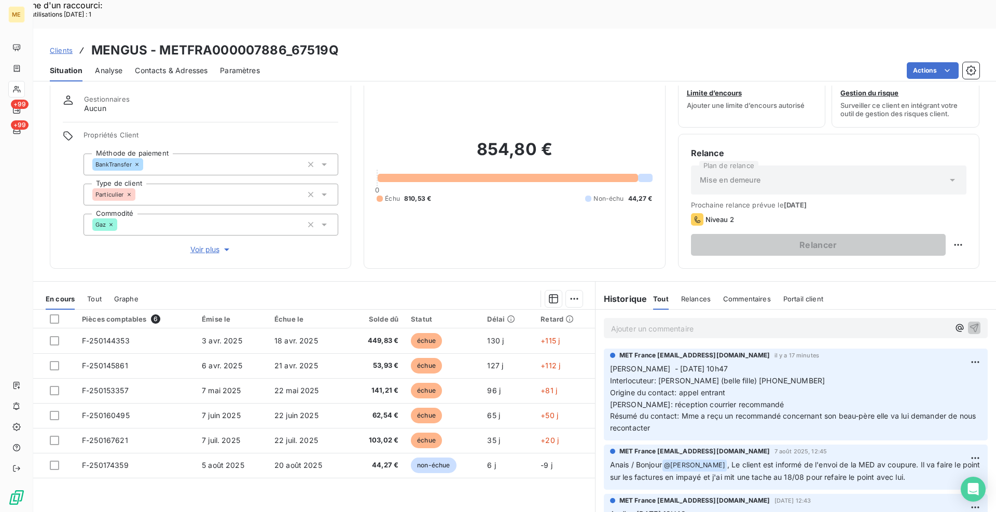
click at [348, 241] on div "Informations client Gestionnaires Aucun Propriétés Client Méthode de paiement B…" at bounding box center [514, 313] width 963 height 455
click at [352, 227] on div "Informations client Gestionnaires Aucun Propriétés Client Méthode de paiement B…" at bounding box center [514, 165] width 963 height 208
click at [358, 240] on div "Informations client Gestionnaires Aucun Propriétés Client Méthode de paiement B…" at bounding box center [514, 165] width 963 height 208
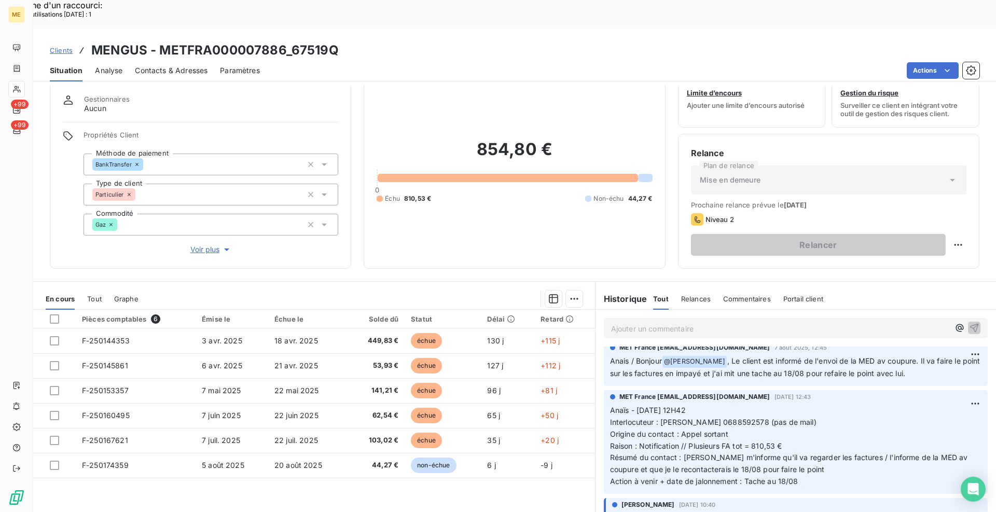
scroll to position [0, 0]
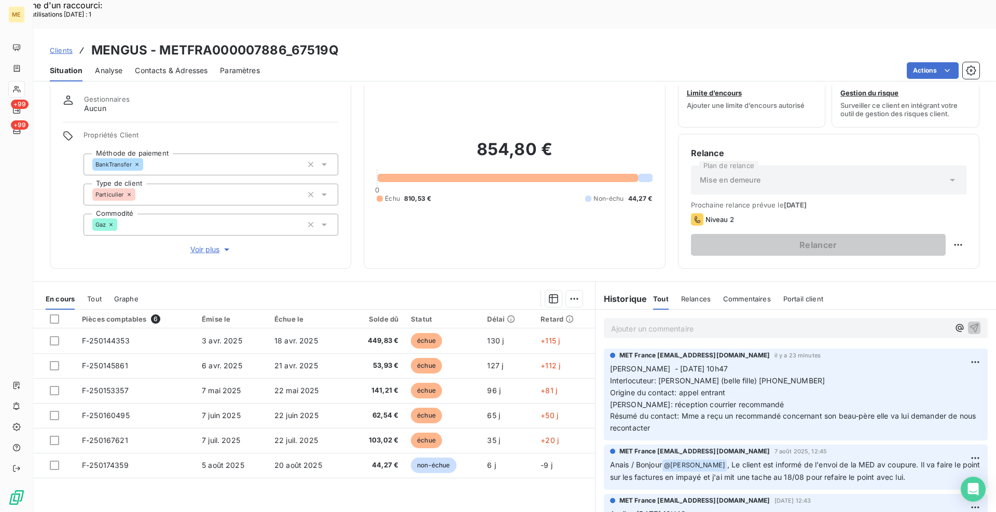
click at [460, 41] on div "Clients MENGUS - METFRA000007886_67519Q" at bounding box center [514, 50] width 963 height 19
click at [353, 234] on div "Informations client Gestionnaires Aucun Propriétés Client Méthode de paiement B…" at bounding box center [514, 165] width 963 height 208
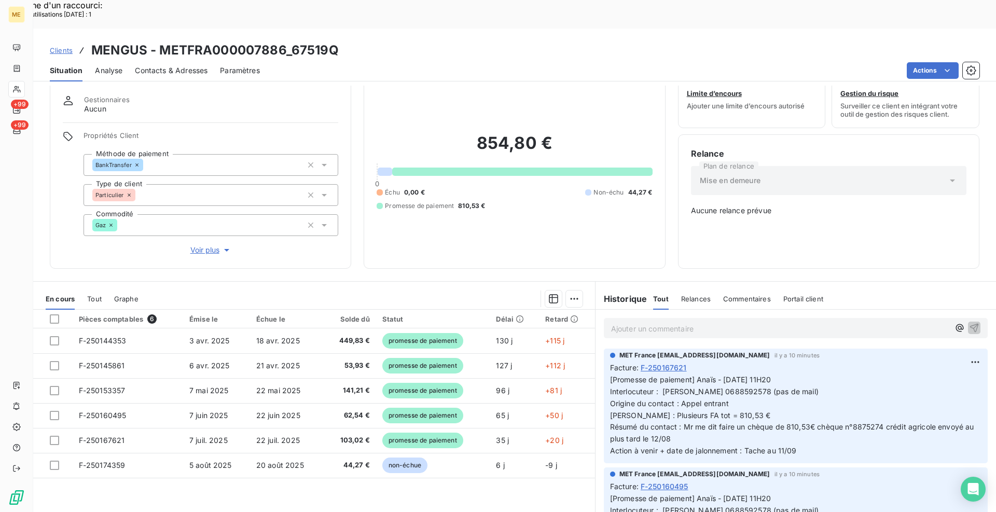
scroll to position [29, 0]
click at [65, 46] on span "Clients" at bounding box center [61, 50] width 23 height 8
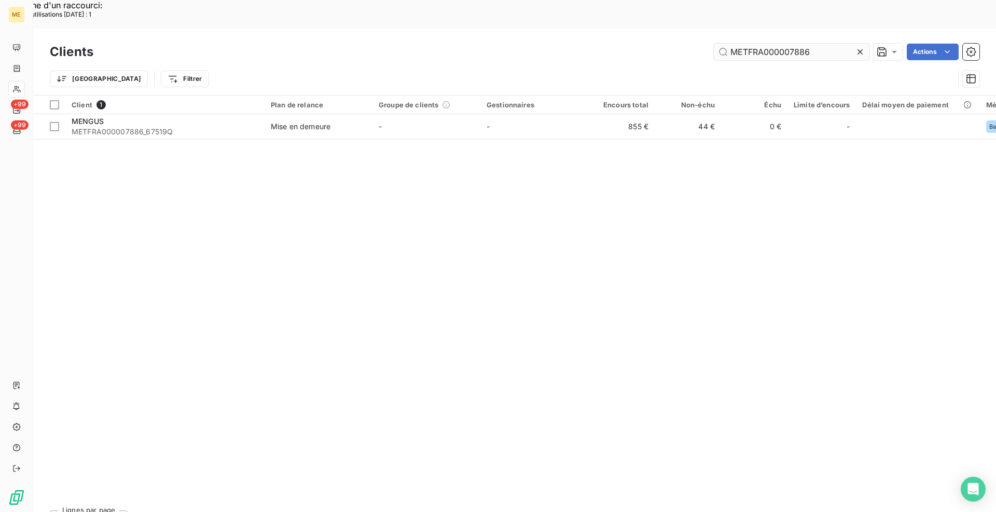
click at [770, 44] on input "METFRA000007886" at bounding box center [792, 52] width 156 height 17
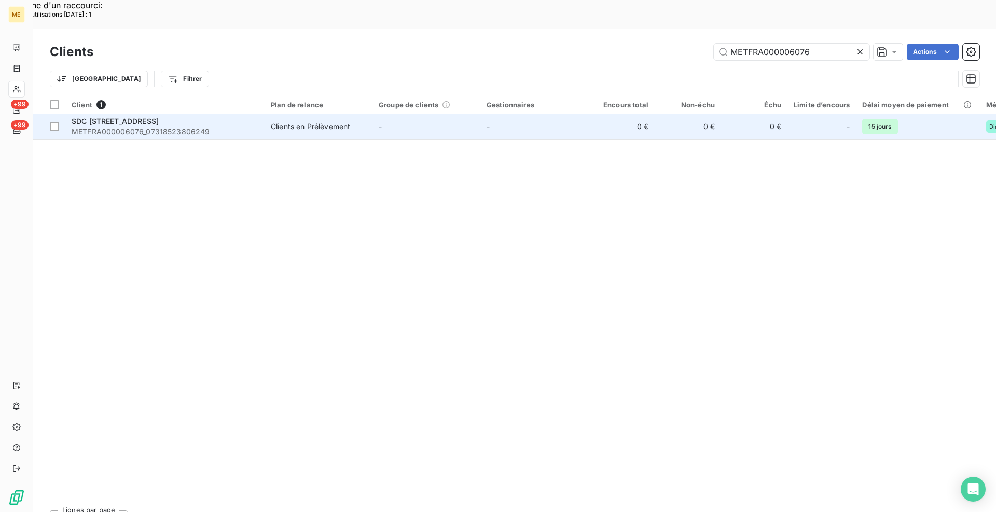
type input "METFRA000006076"
click at [255, 116] on div "SDC 29 RUE DU MOULIN DE LA POINTE" at bounding box center [165, 121] width 187 height 10
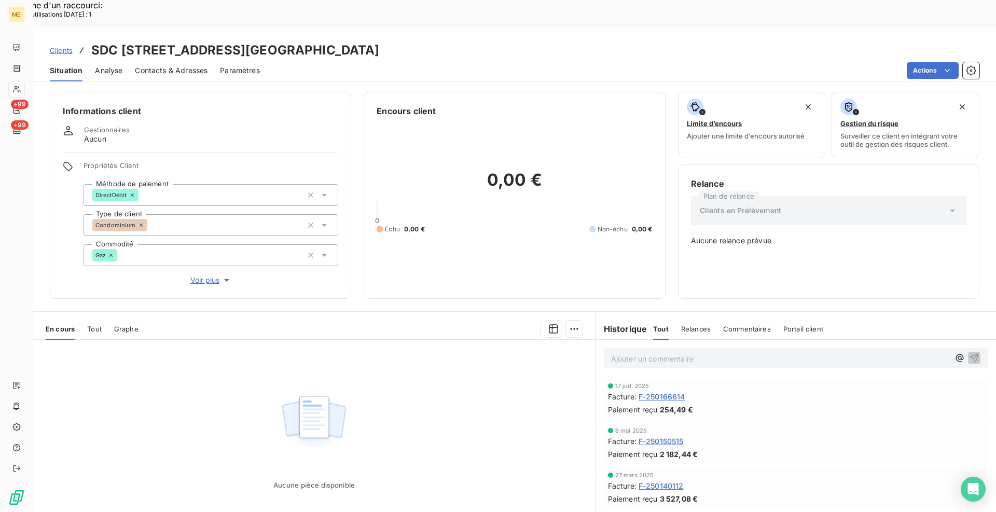
click at [192, 65] on span "Contacts & Adresses" at bounding box center [171, 70] width 73 height 10
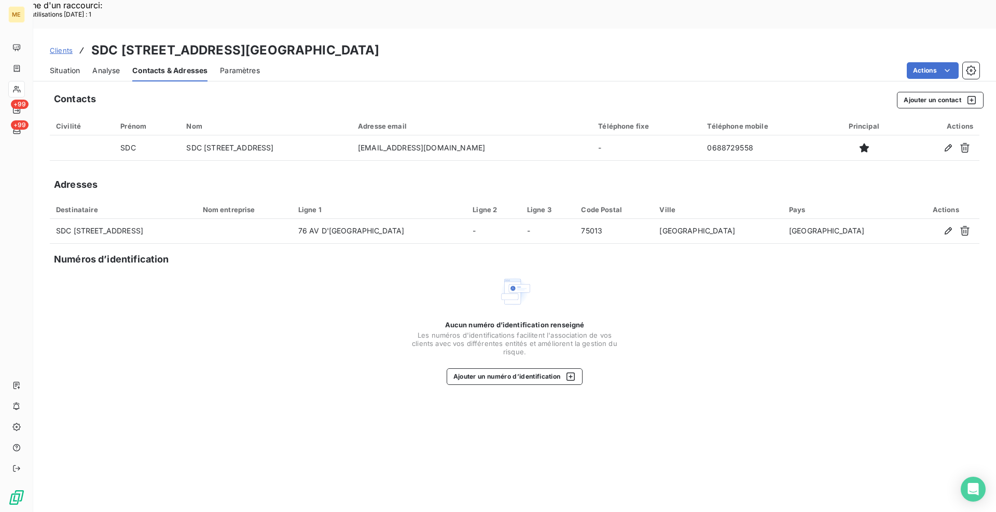
click at [70, 65] on span "Situation" at bounding box center [65, 70] width 30 height 10
